Goal: Transaction & Acquisition: Purchase product/service

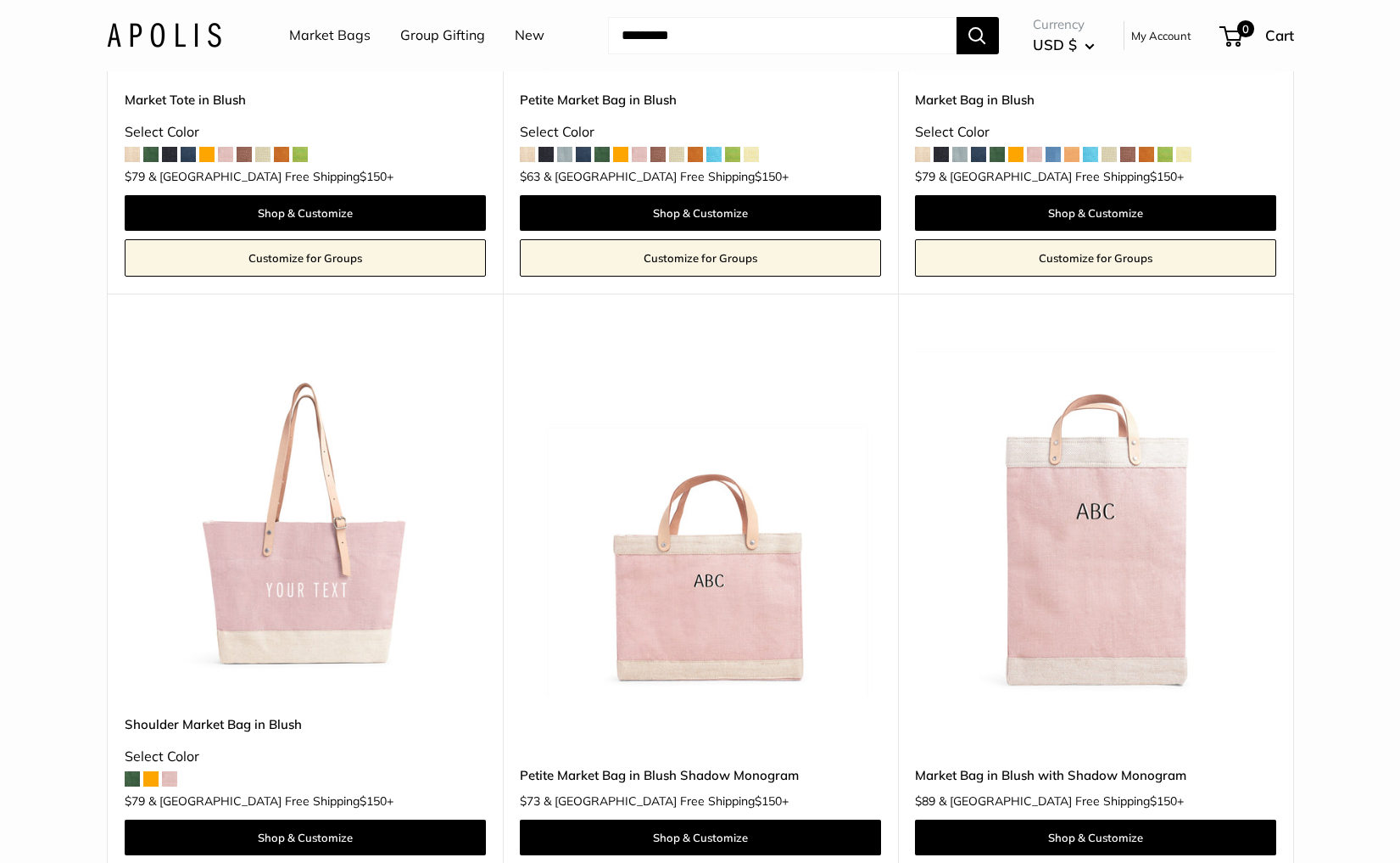
scroll to position [557, 0]
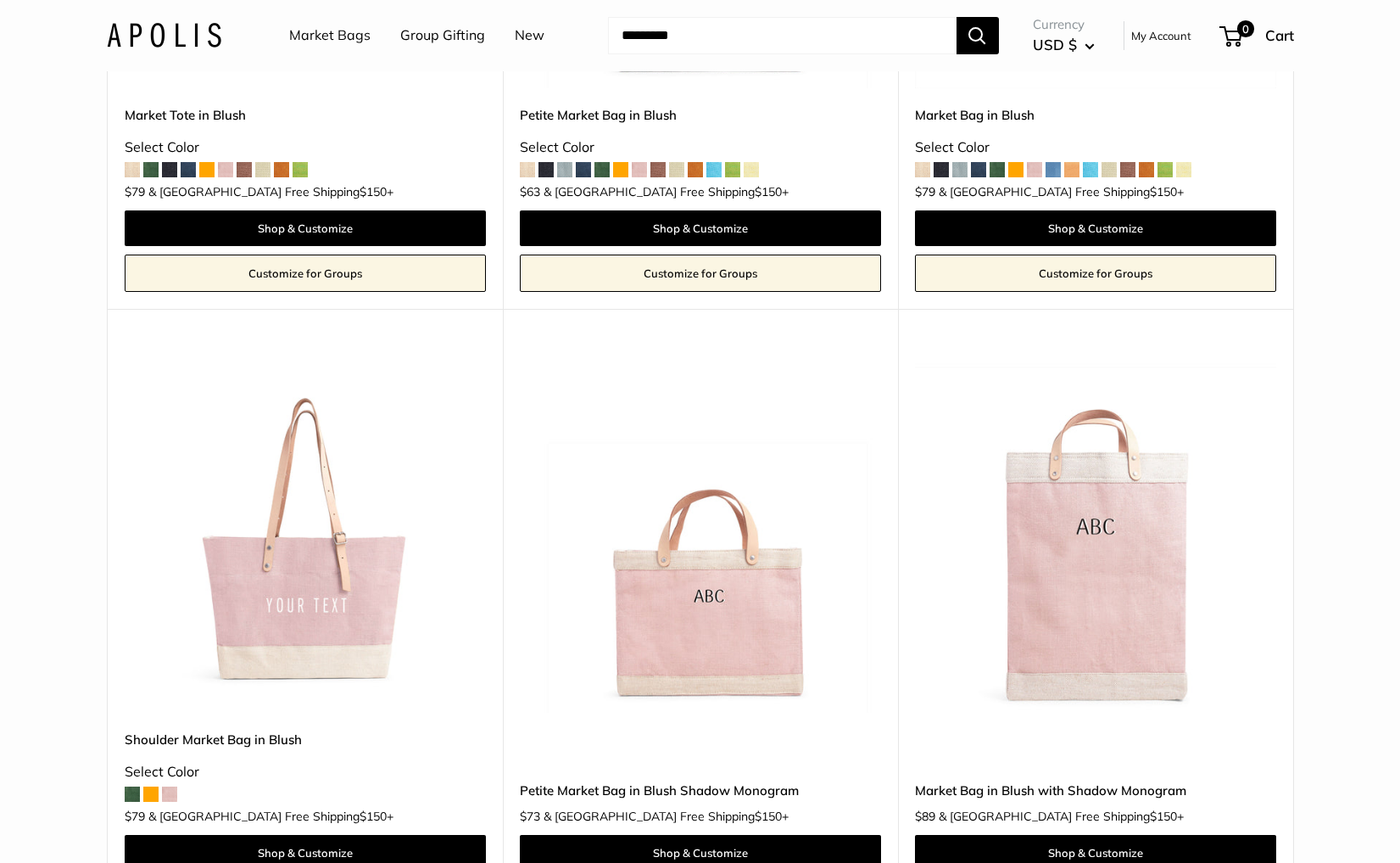
click at [0, 0] on img at bounding box center [0, 0] width 0 height 0
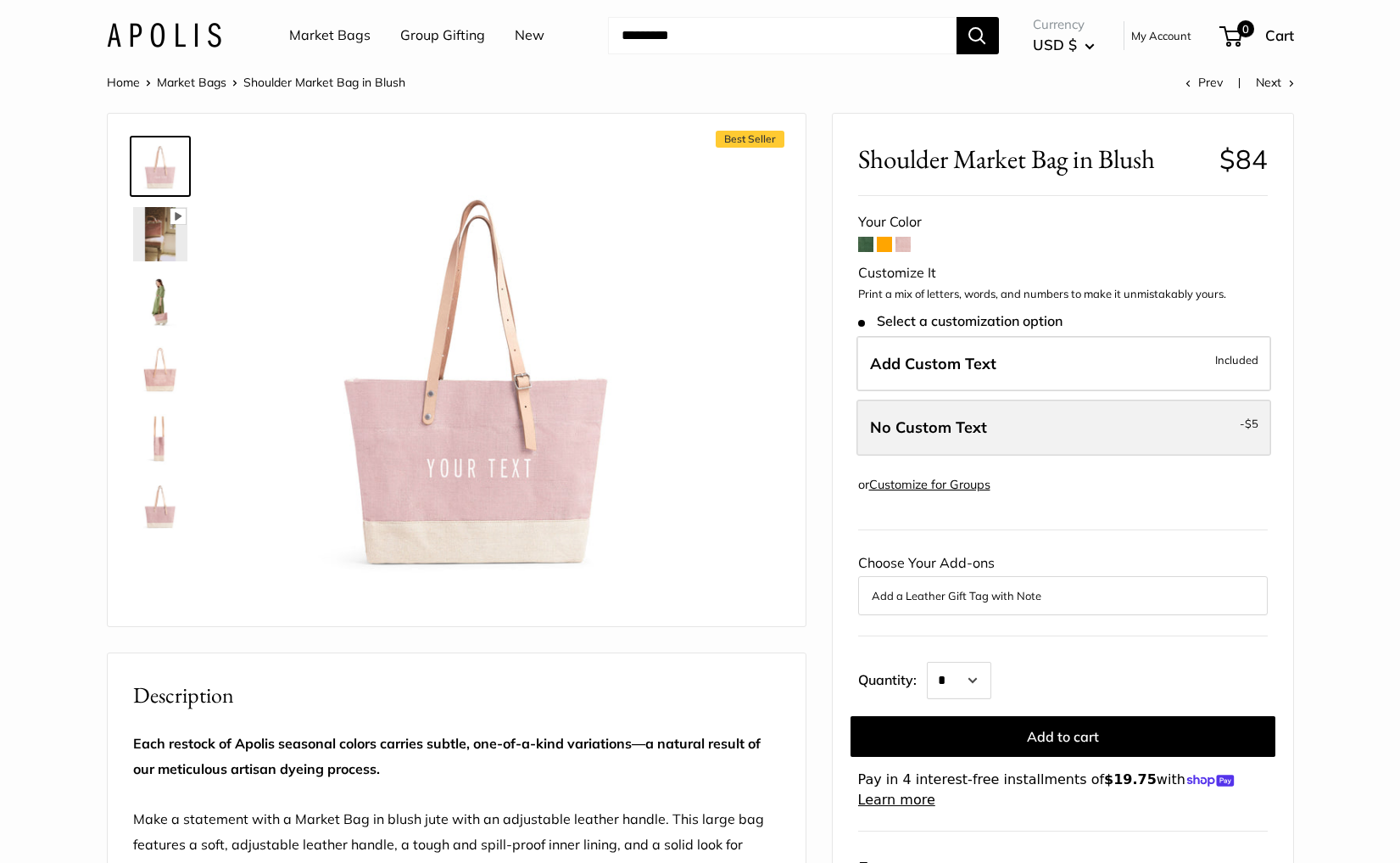
click at [907, 409] on label "No Custom Text - $5" at bounding box center [1064, 427] width 415 height 56
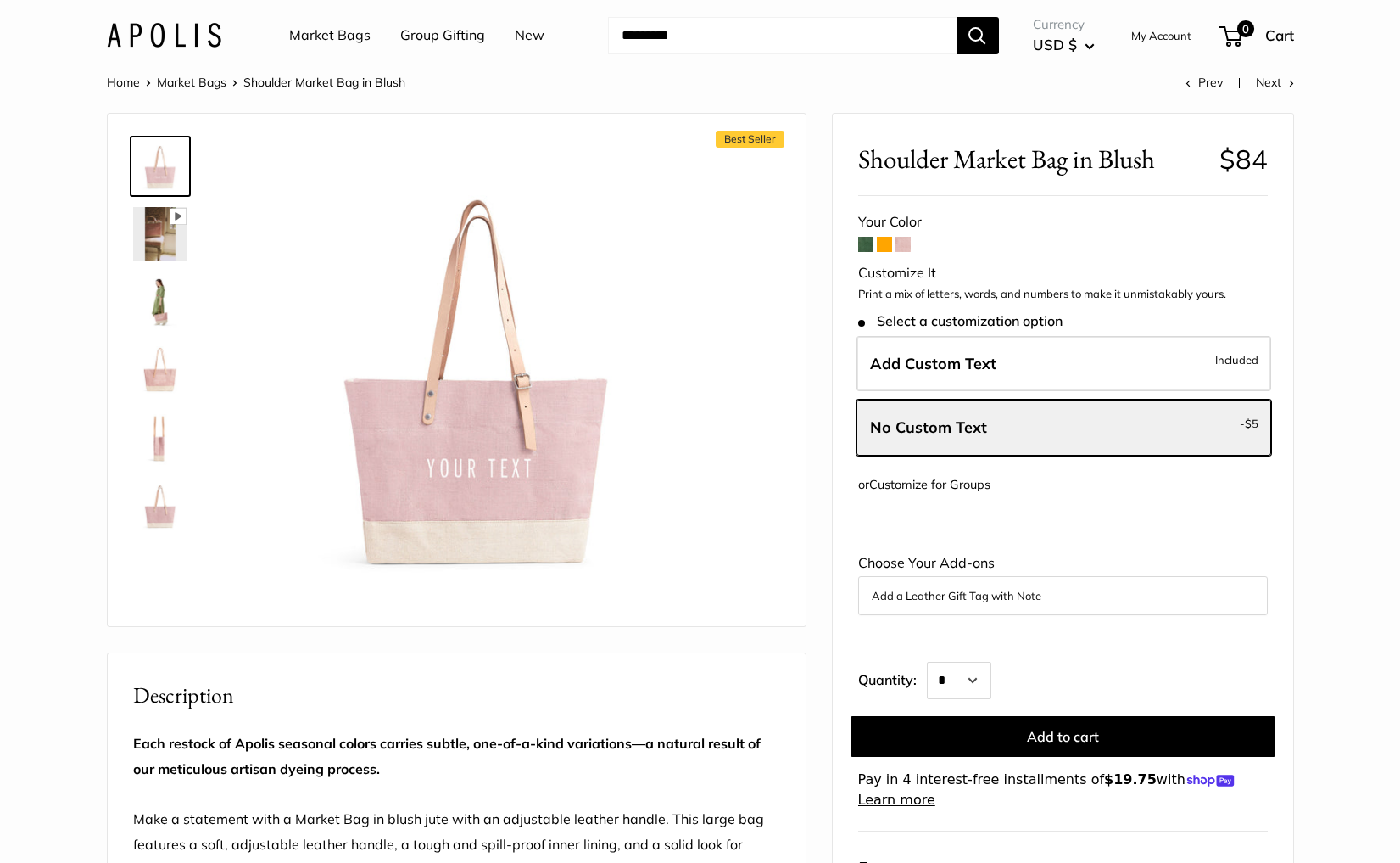
click at [337, 42] on link "Market Bags" at bounding box center [330, 36] width 81 height 25
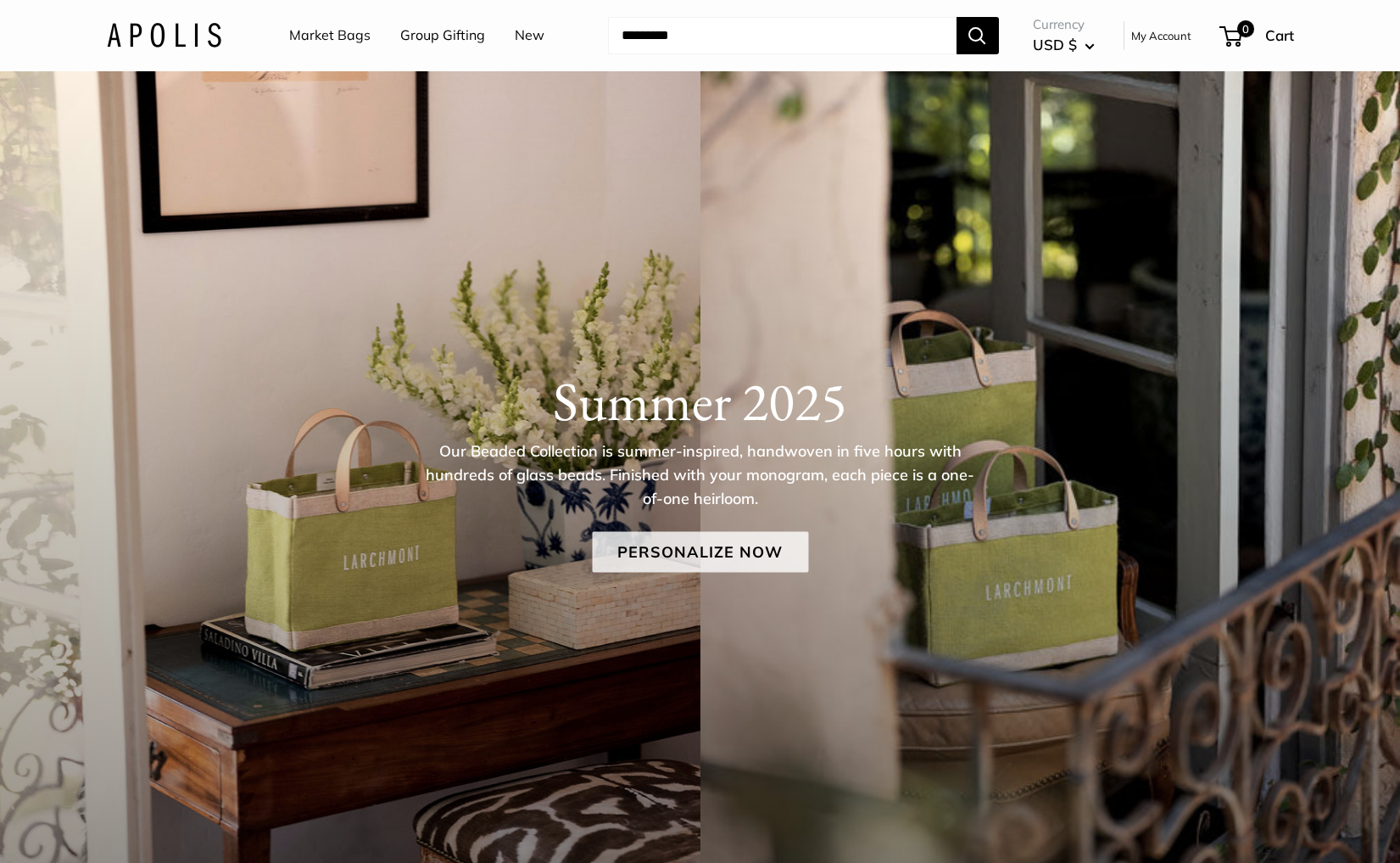
click at [702, 553] on link "Personalize Now" at bounding box center [700, 552] width 216 height 40
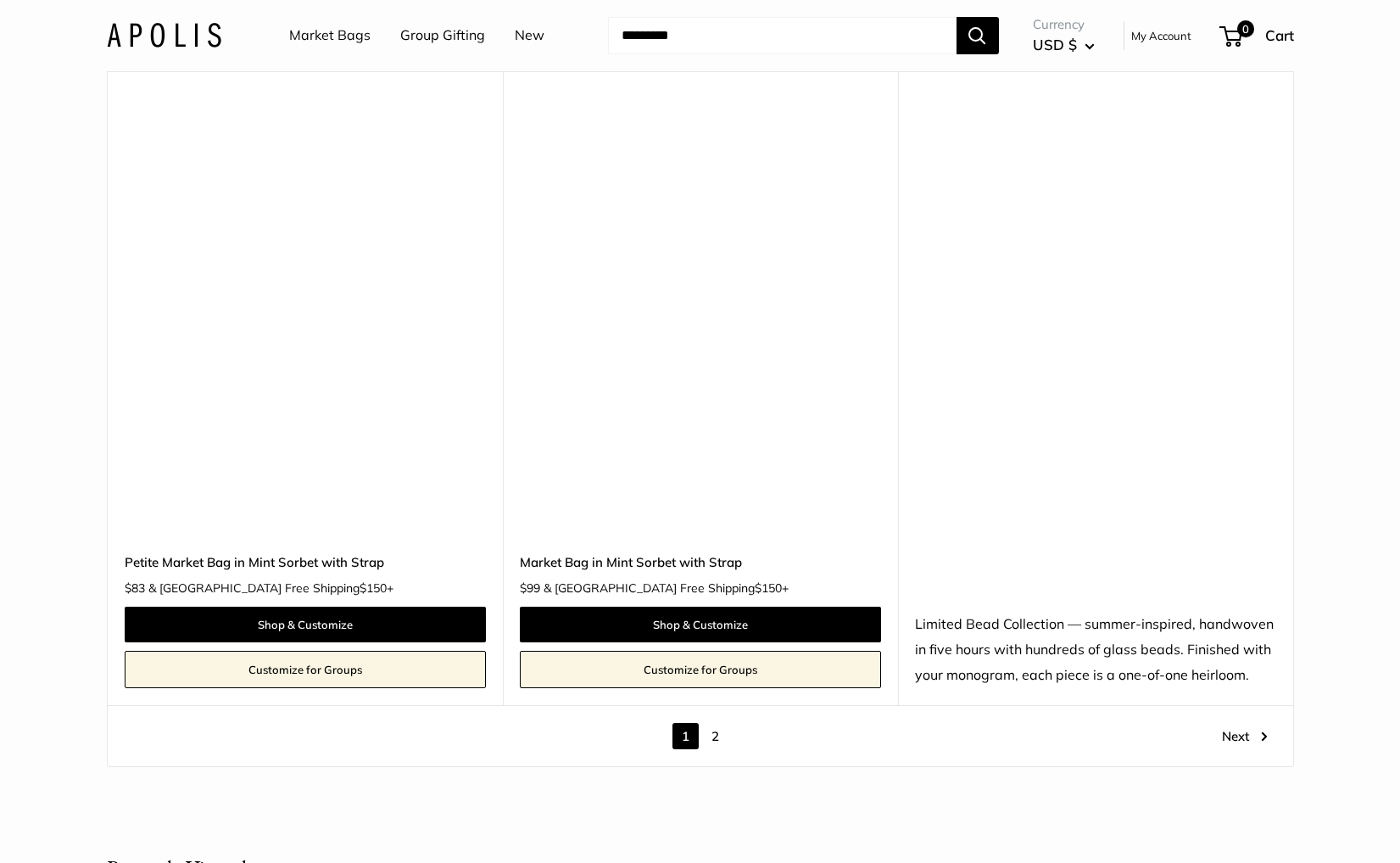
scroll to position [10234, 0]
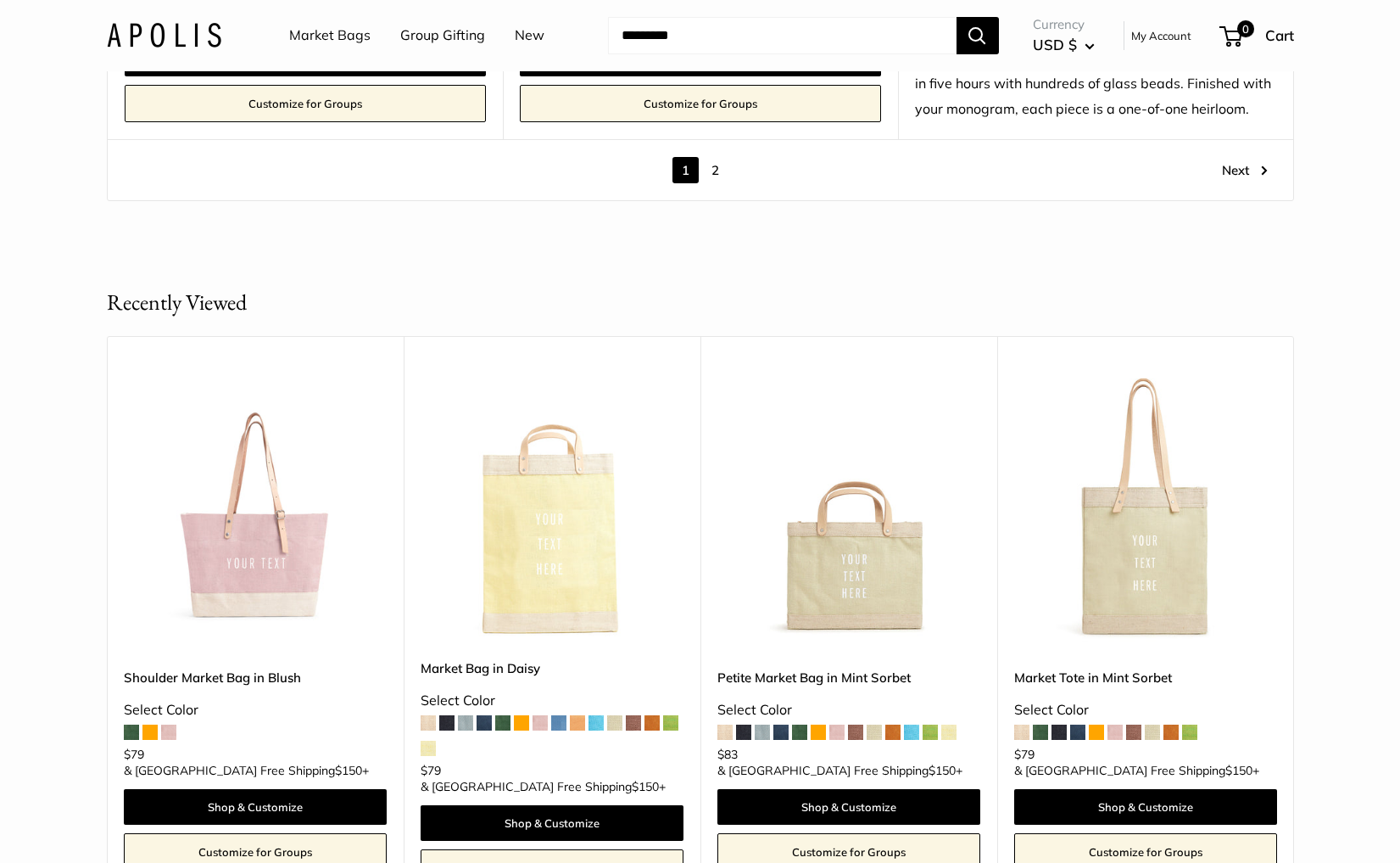
click at [715, 165] on link "2" at bounding box center [714, 170] width 26 height 26
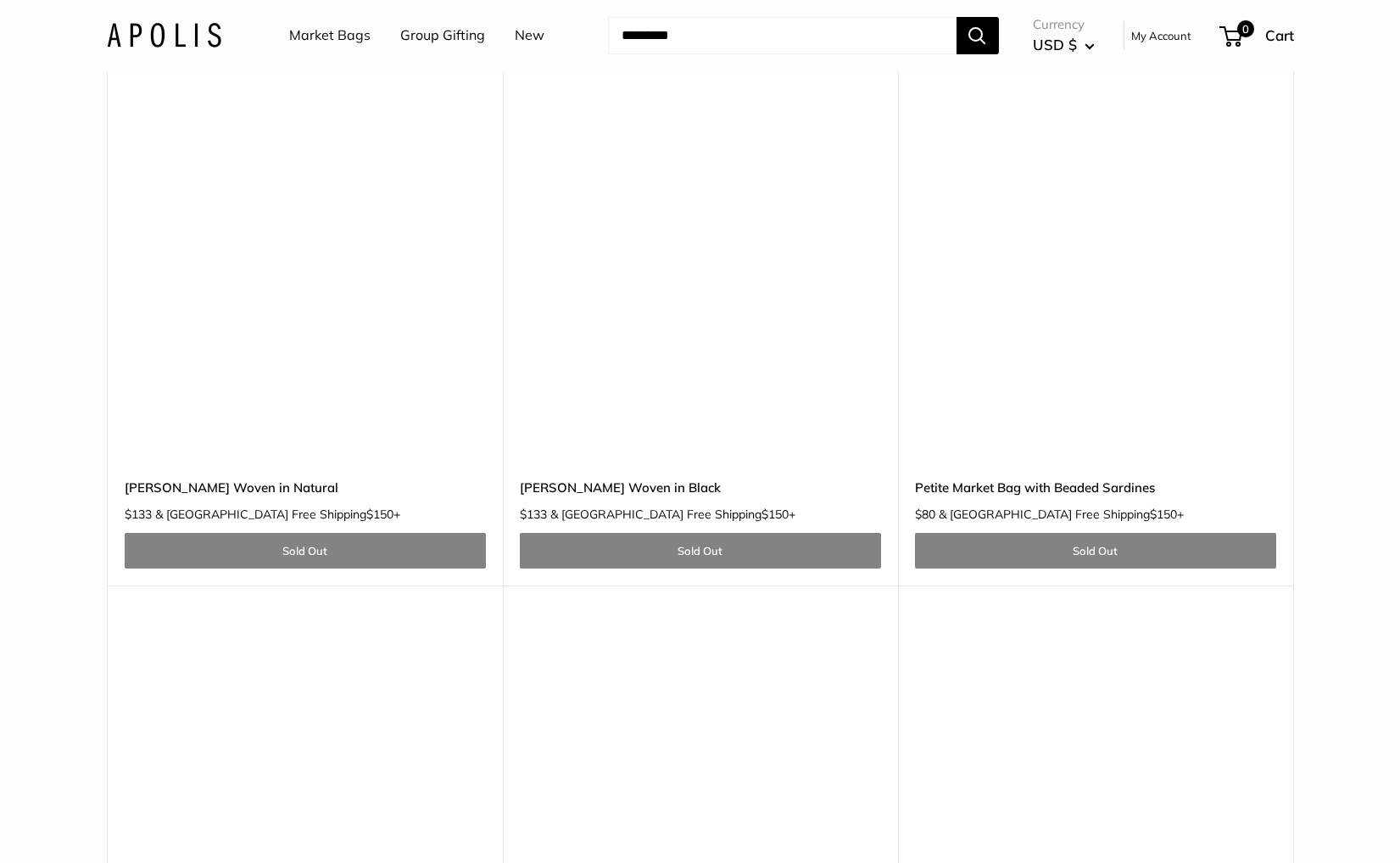
scroll to position [1698, 0]
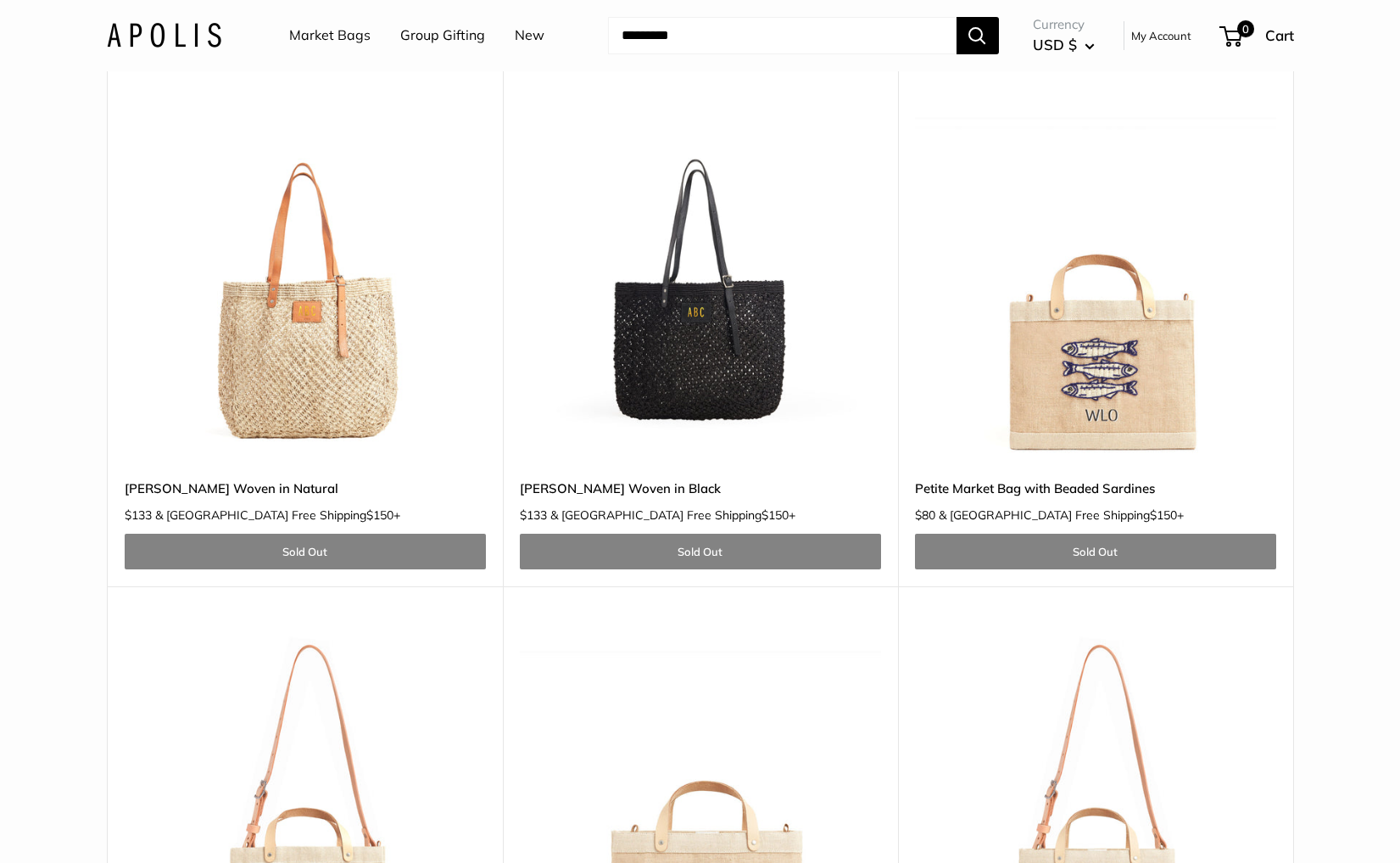
click at [0, 0] on img at bounding box center [0, 0] width 0 height 0
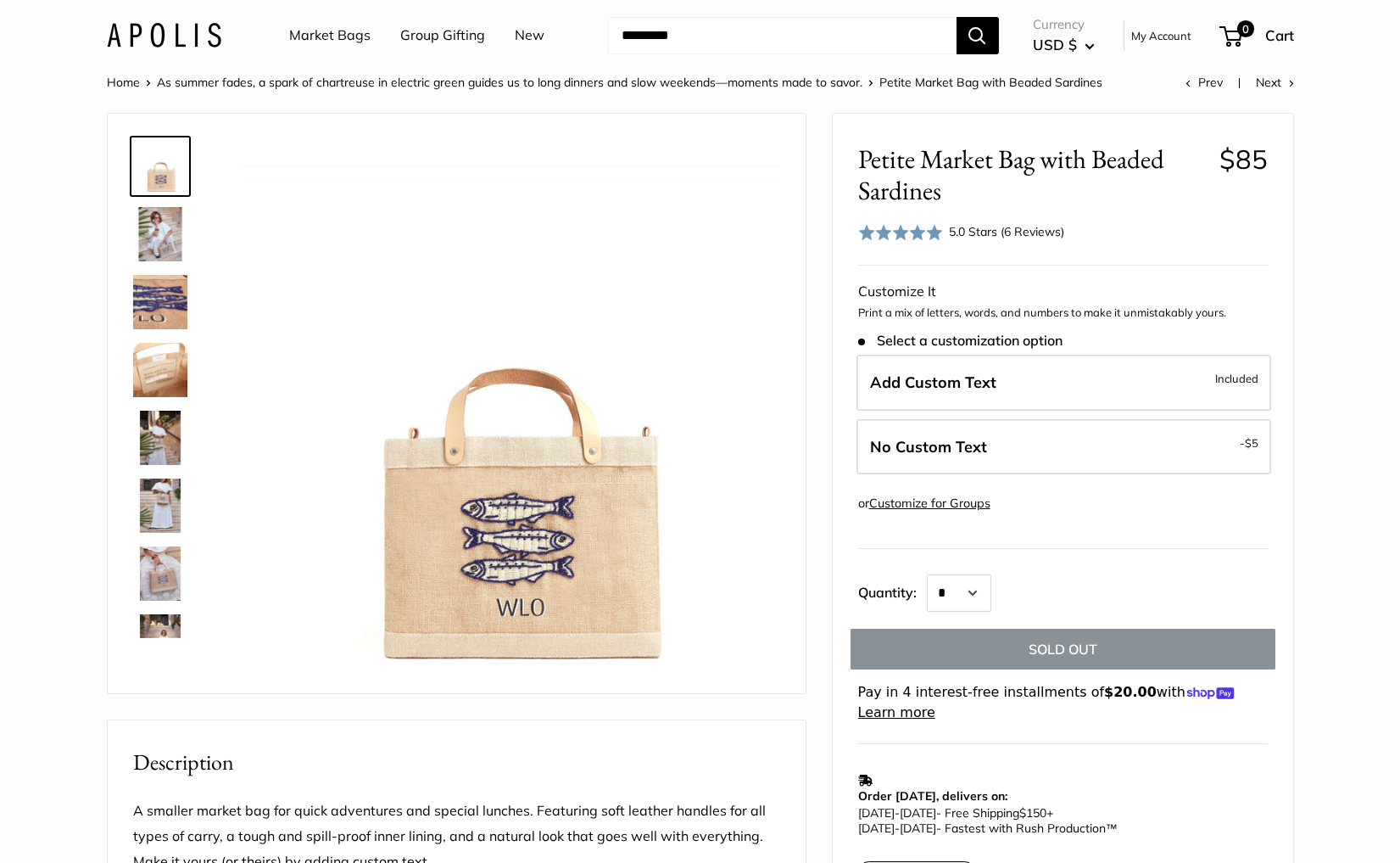
click at [307, 32] on link "Market Bags" at bounding box center [330, 36] width 81 height 25
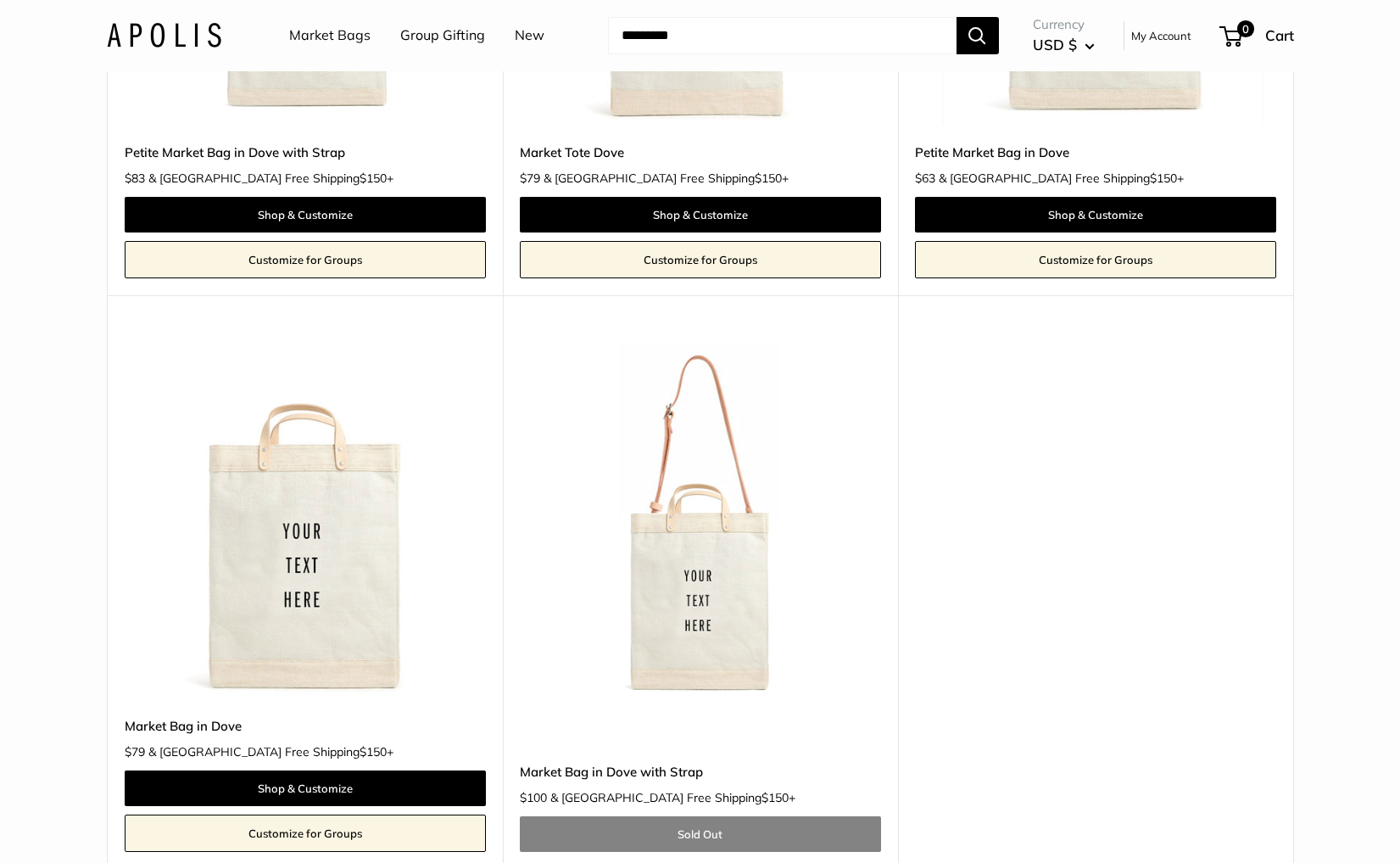
scroll to position [496, 0]
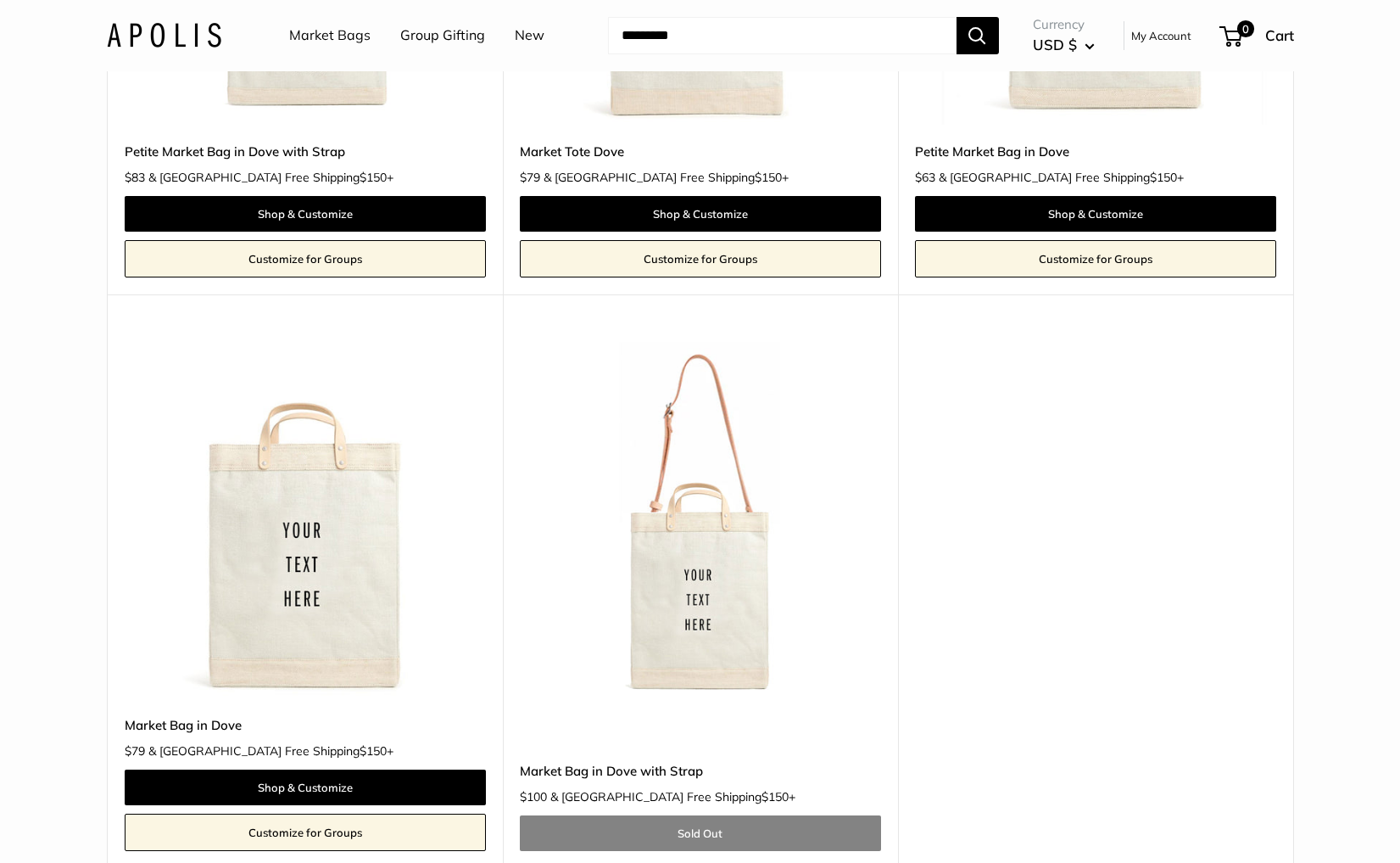
click at [0, 0] on img at bounding box center [0, 0] width 0 height 0
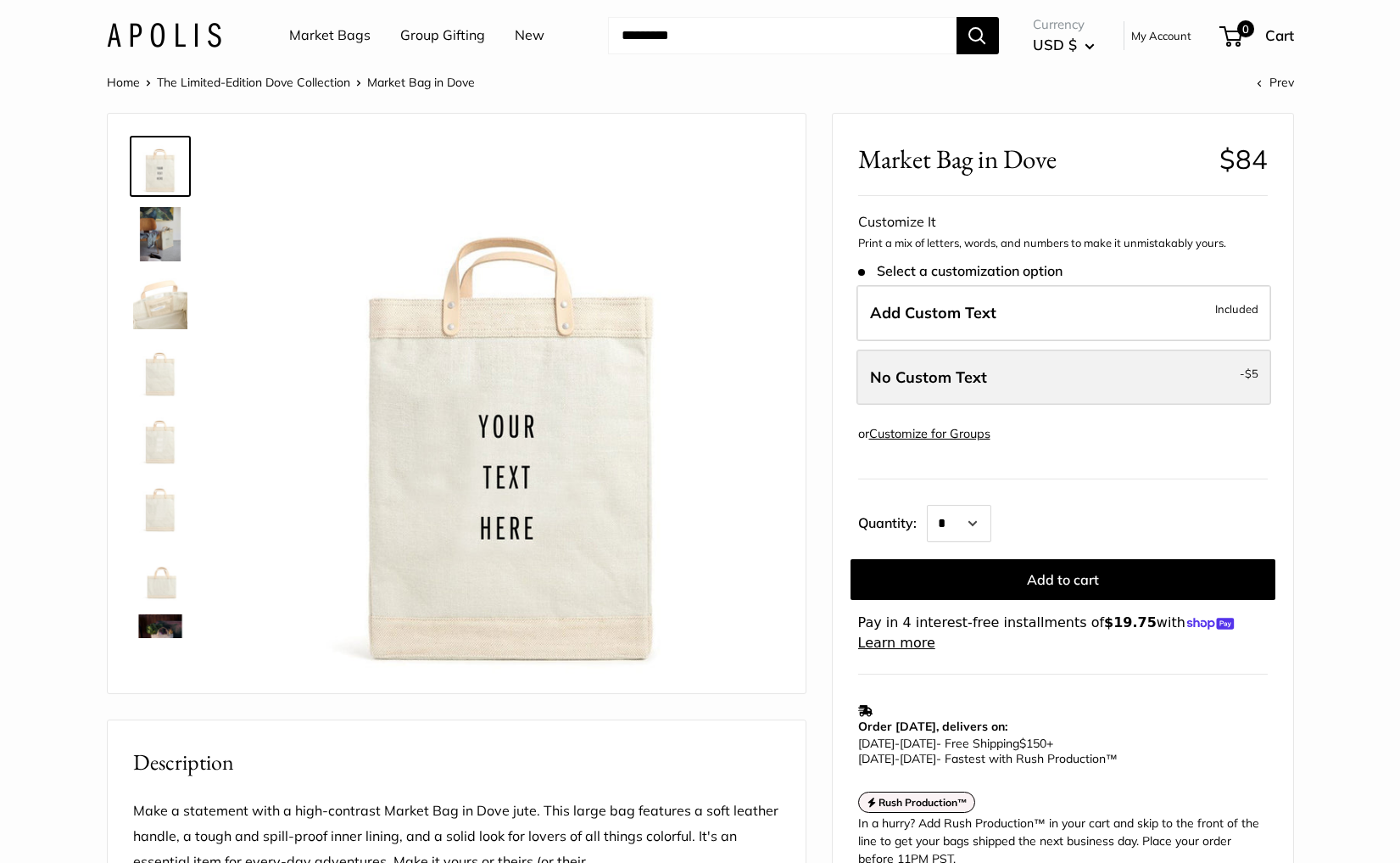
click at [961, 377] on span "No Custom Text" at bounding box center [929, 377] width 117 height 19
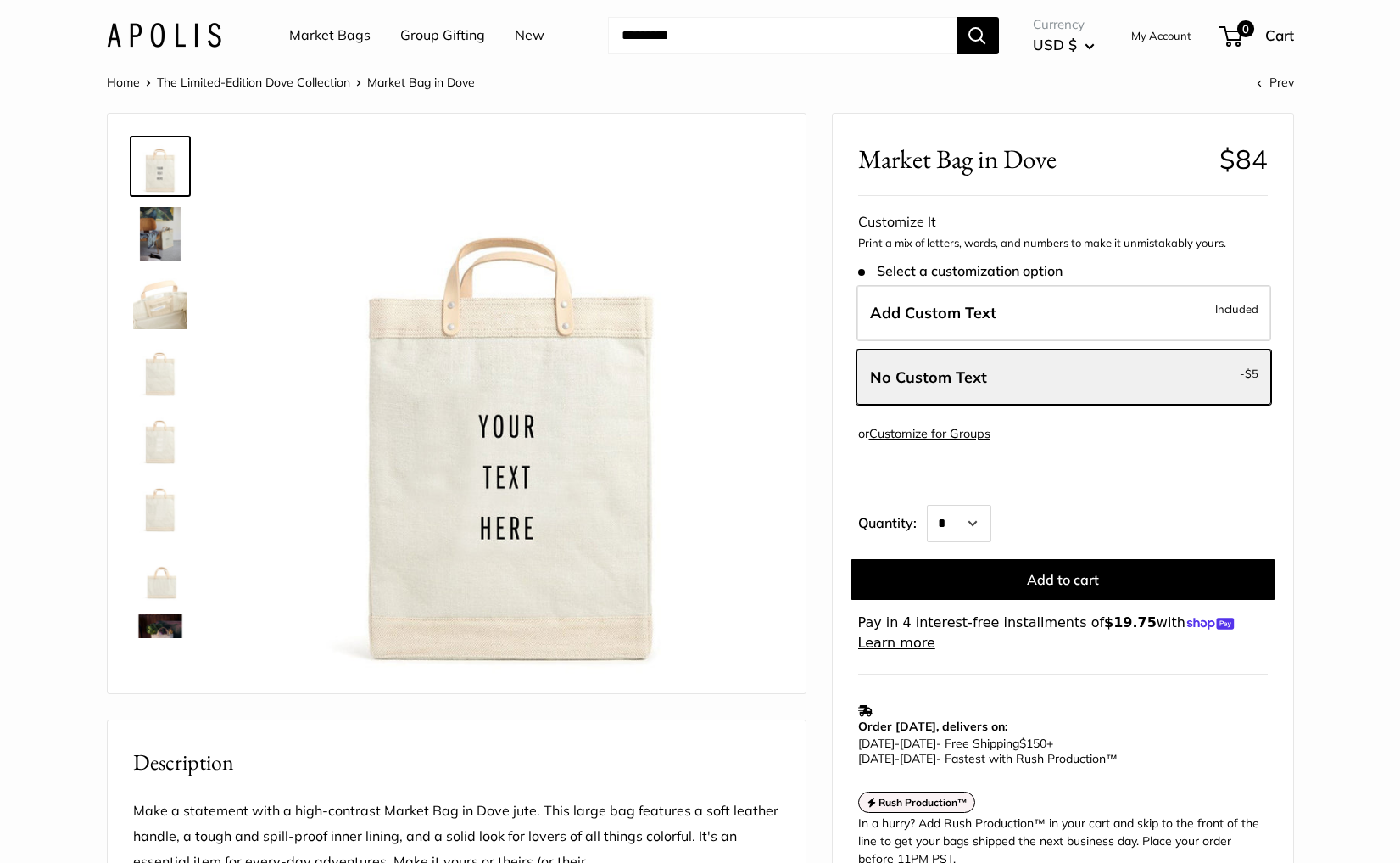
click at [303, 35] on link "Market Bags" at bounding box center [330, 36] width 81 height 25
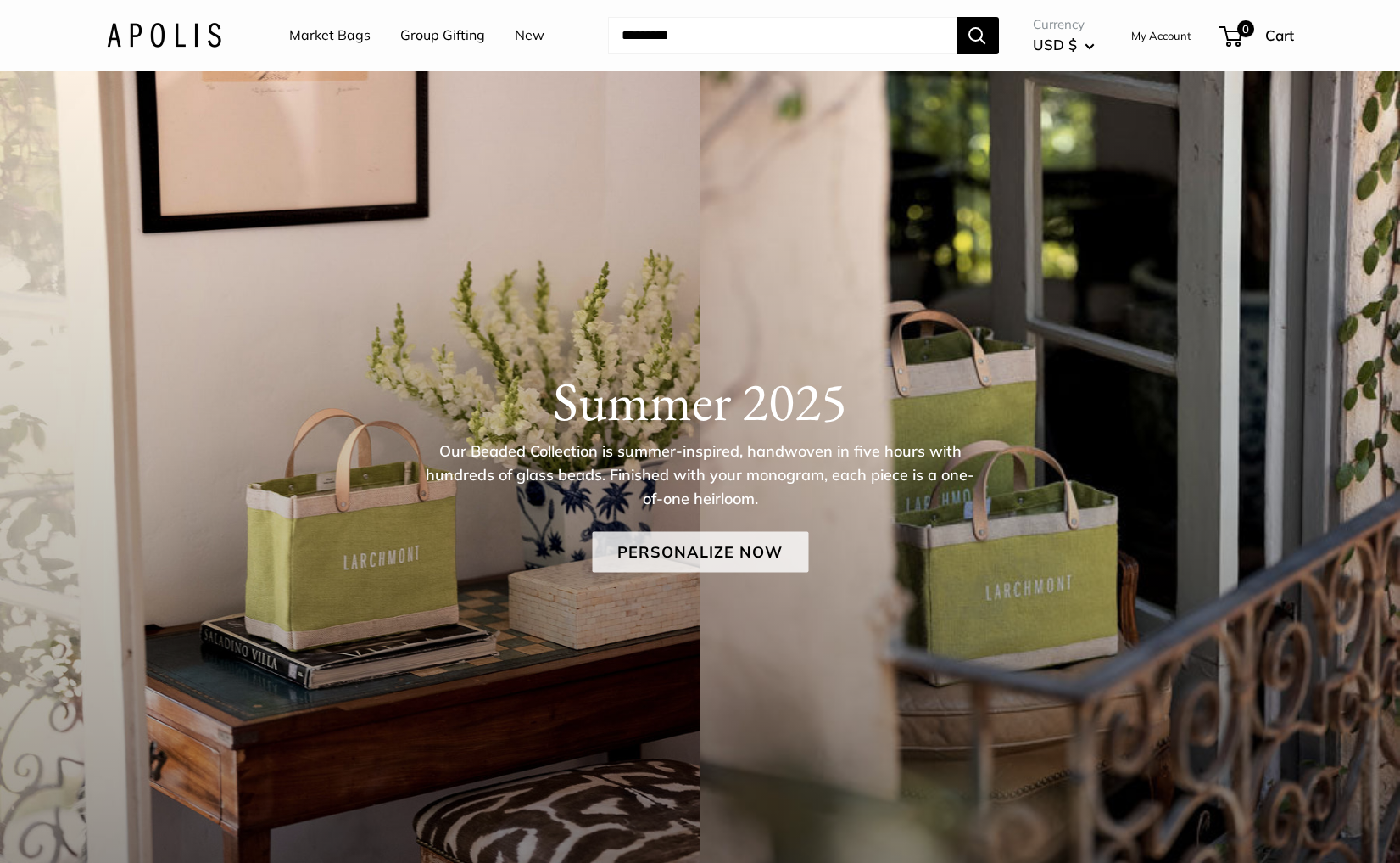
click at [714, 547] on link "Personalize Now" at bounding box center [700, 552] width 216 height 40
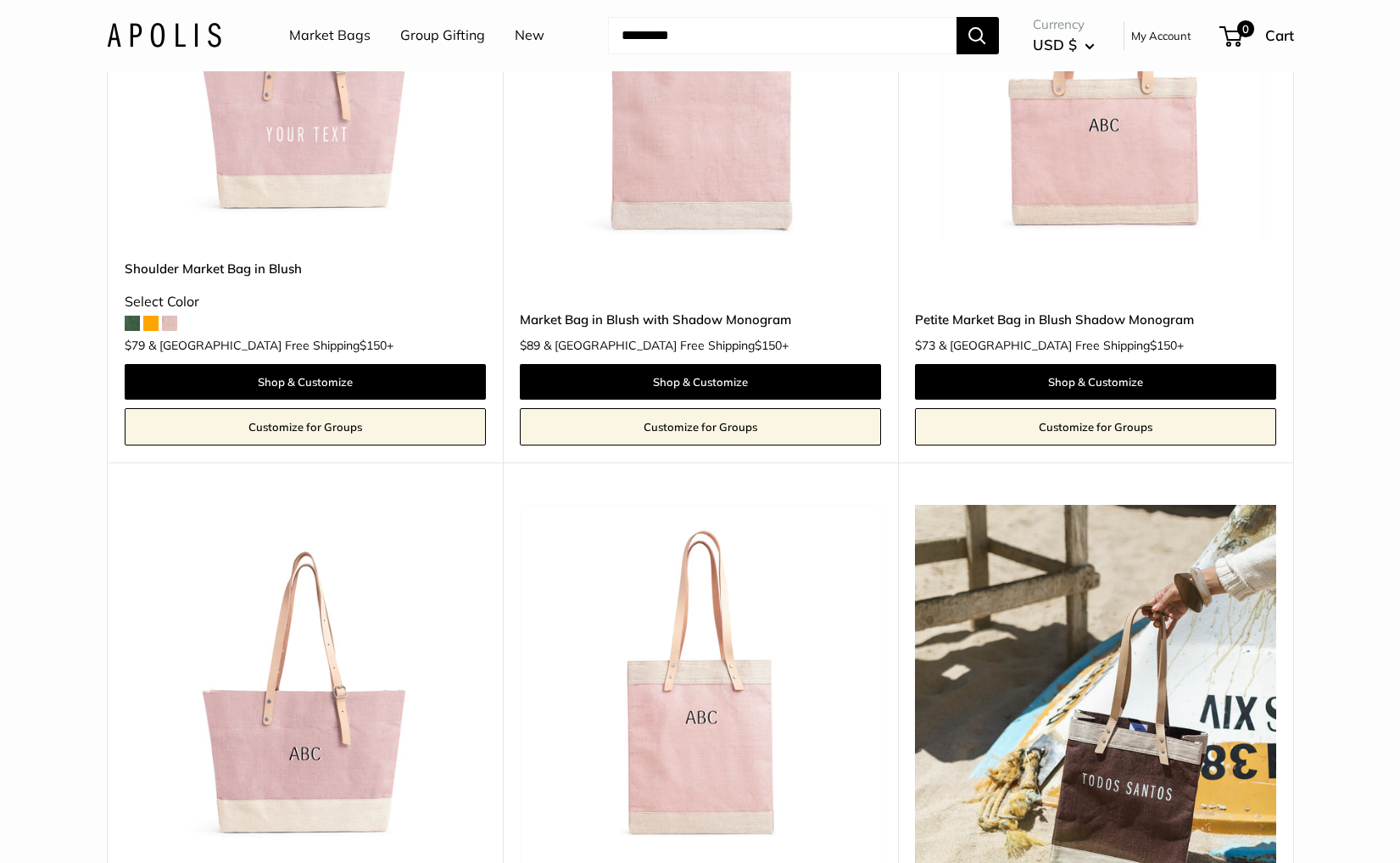
scroll to position [1916, 0]
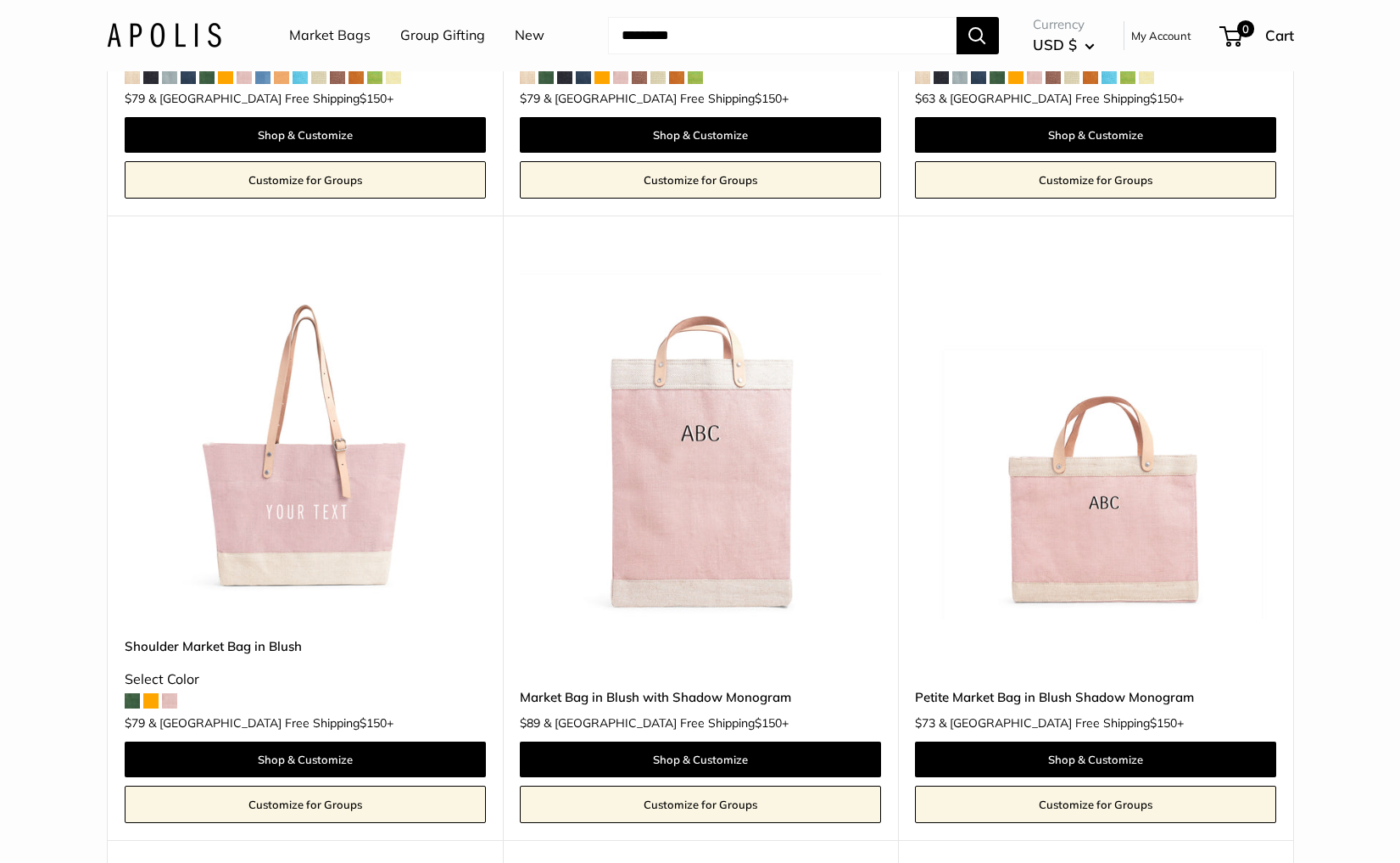
click at [531, 32] on link "New" at bounding box center [529, 36] width 30 height 25
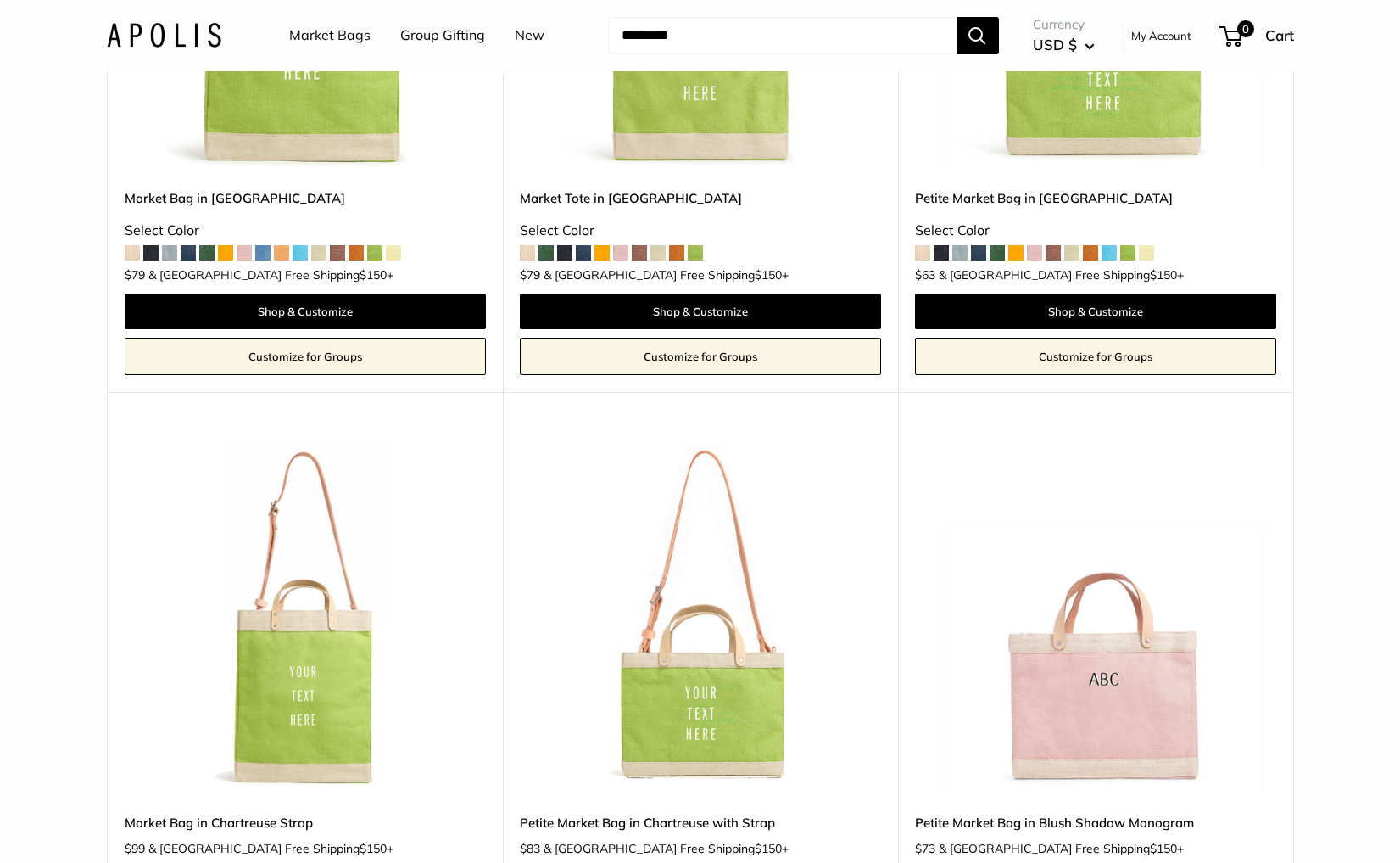
scroll to position [473, 0]
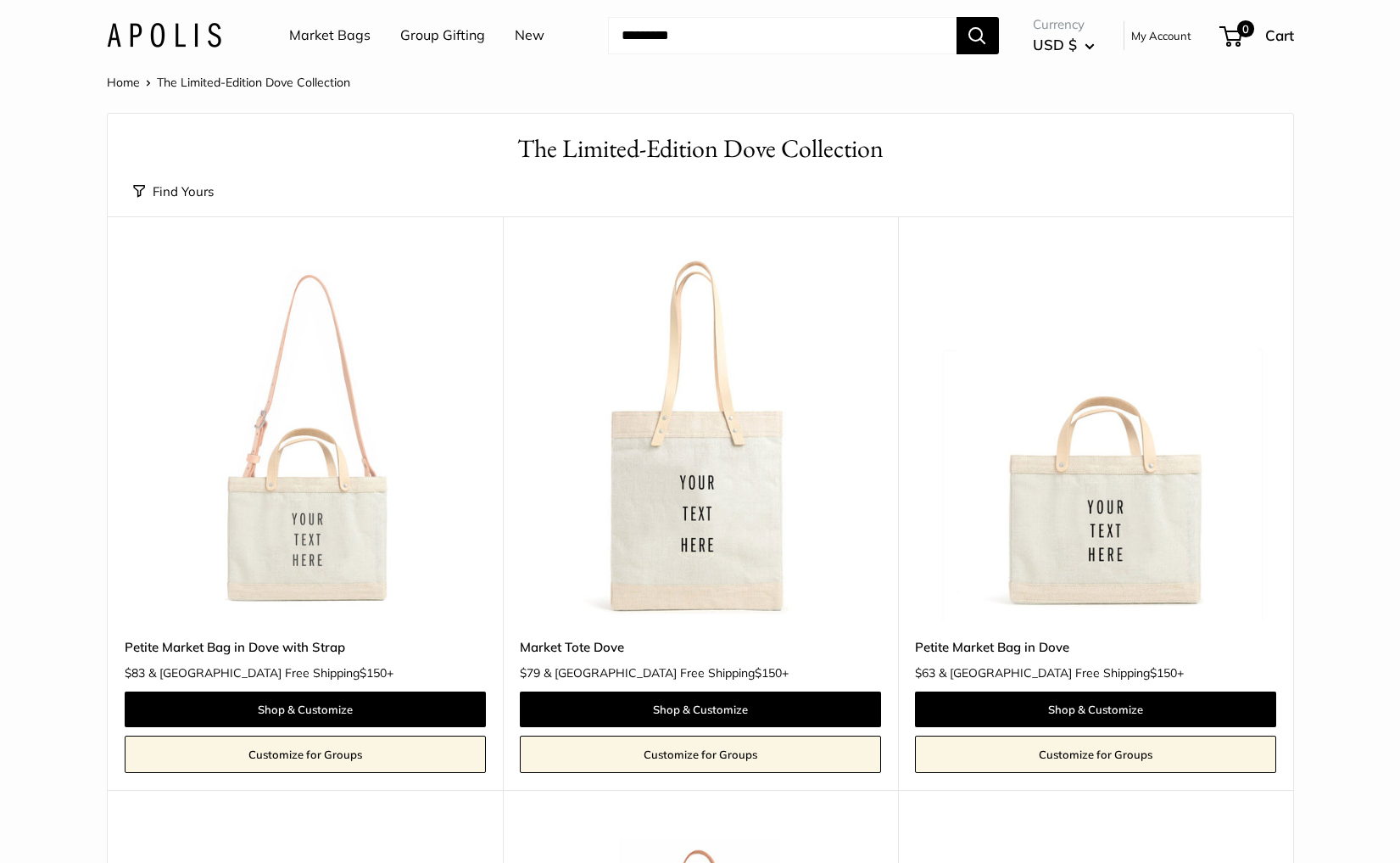
click at [0, 0] on img at bounding box center [0, 0] width 0 height 0
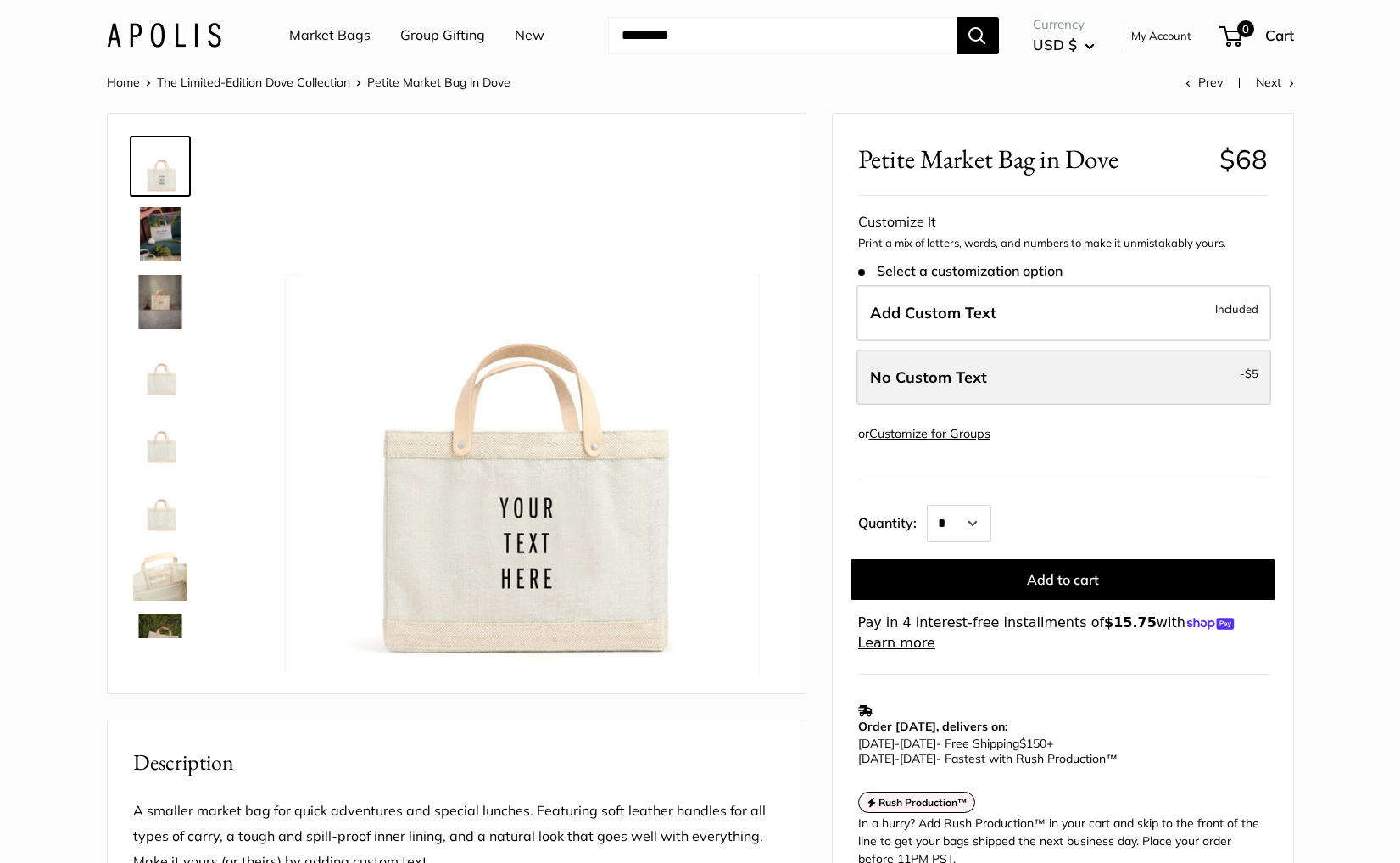
click at [1061, 391] on label "No Custom Text - $5" at bounding box center [1064, 377] width 415 height 56
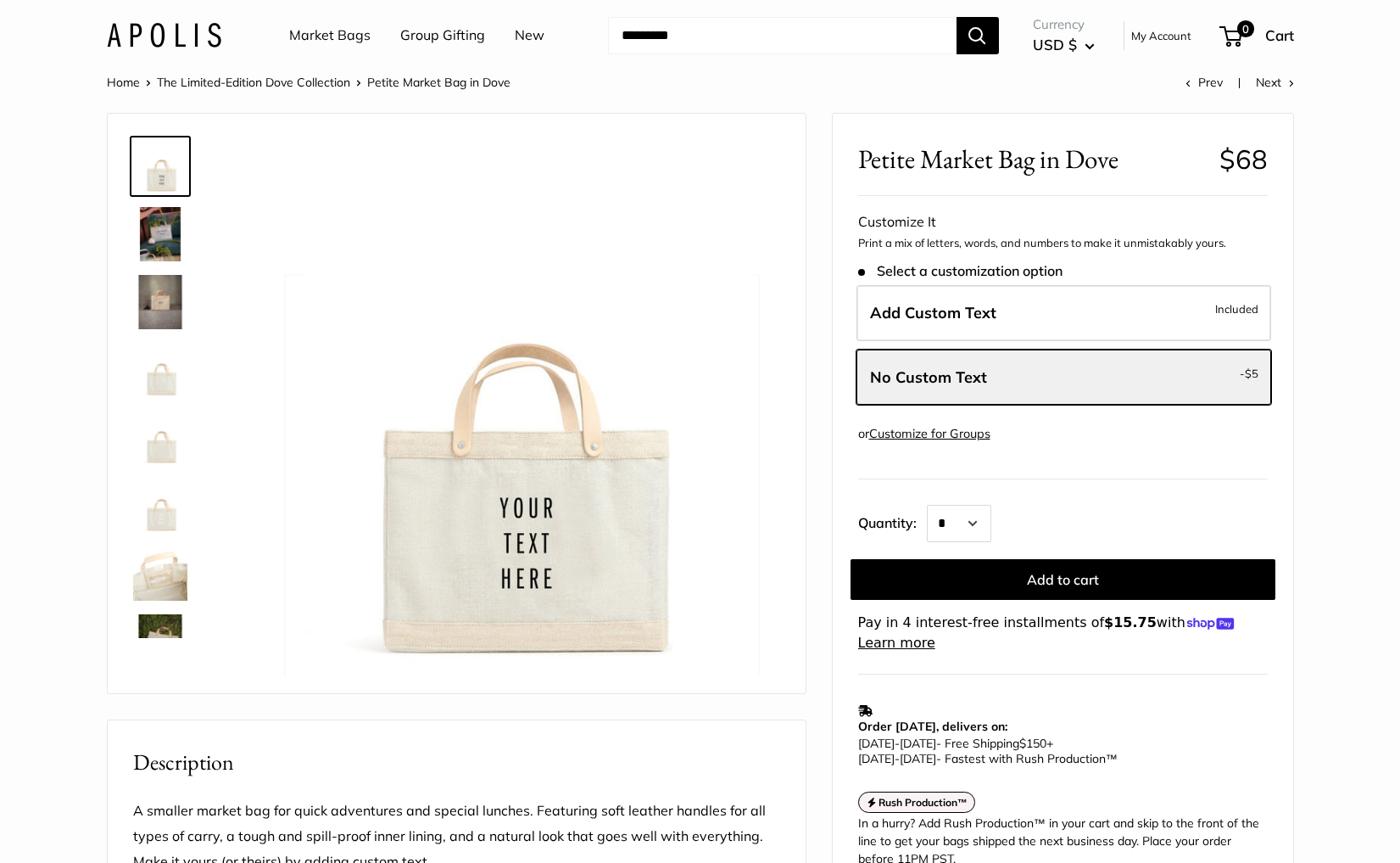
click at [341, 40] on link "Market Bags" at bounding box center [330, 36] width 81 height 25
